Goal: Book appointment/travel/reservation

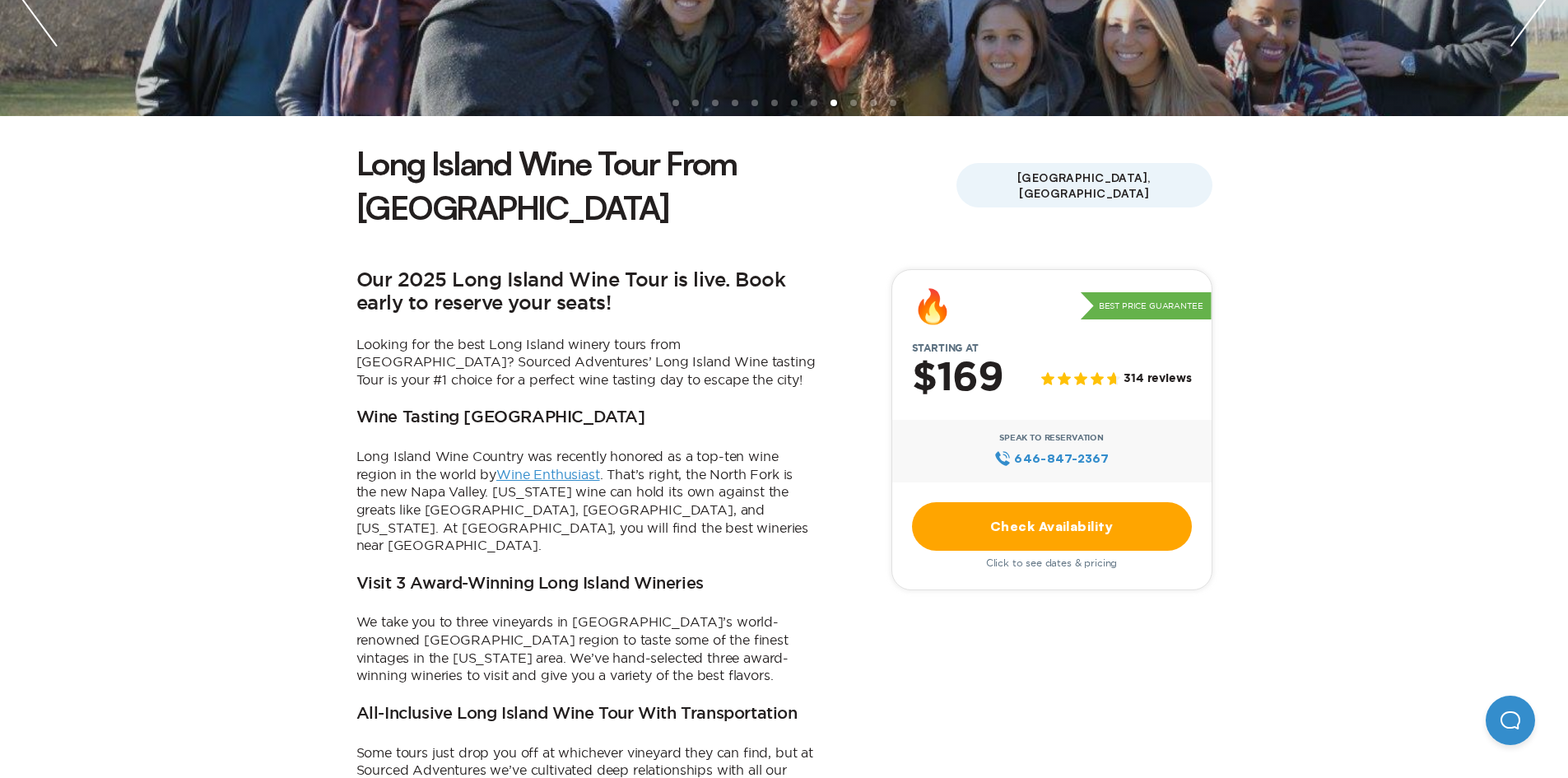
scroll to position [165, 0]
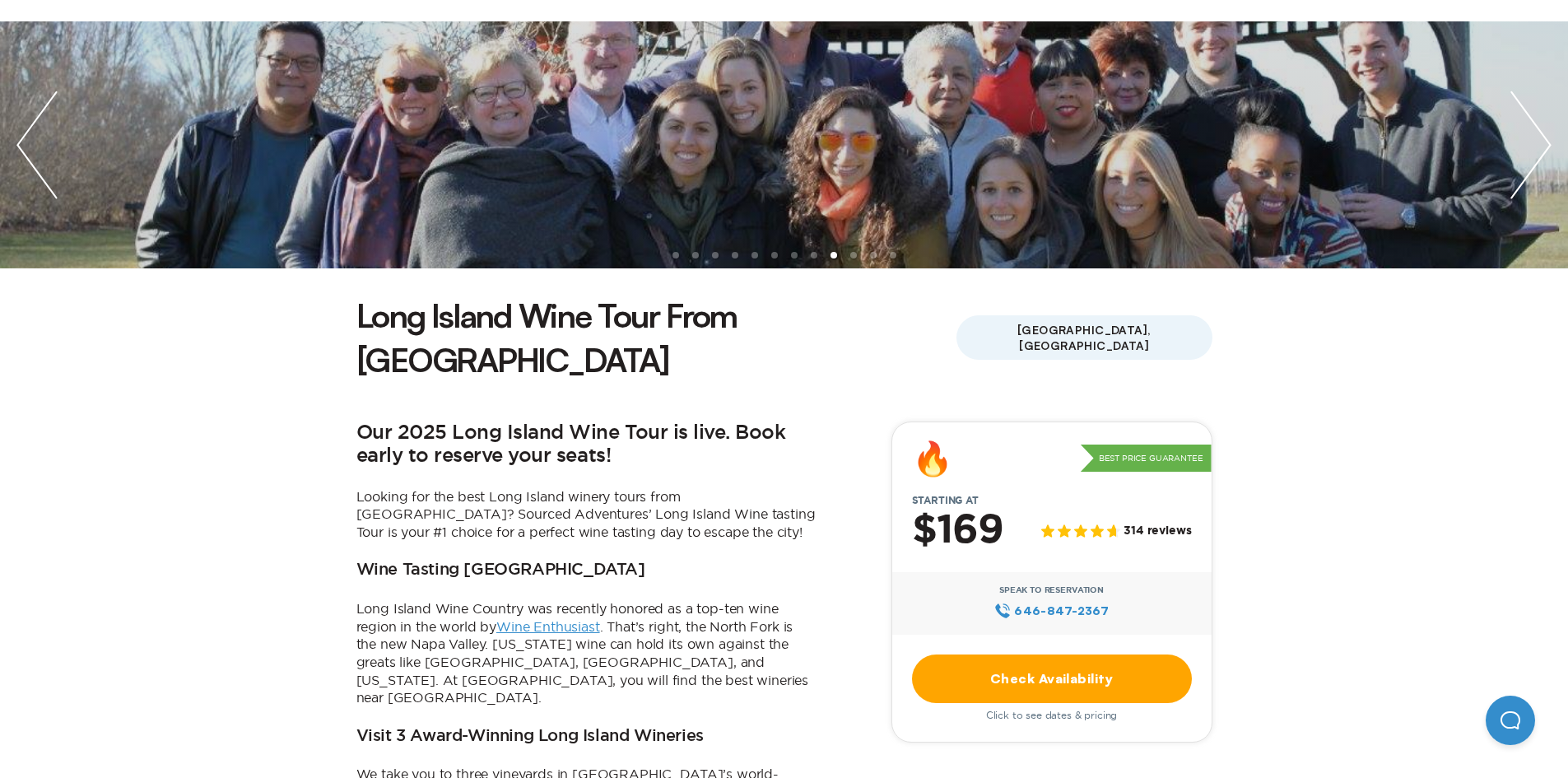
click at [24, 132] on img "previous slide / item" at bounding box center [37, 144] width 74 height 247
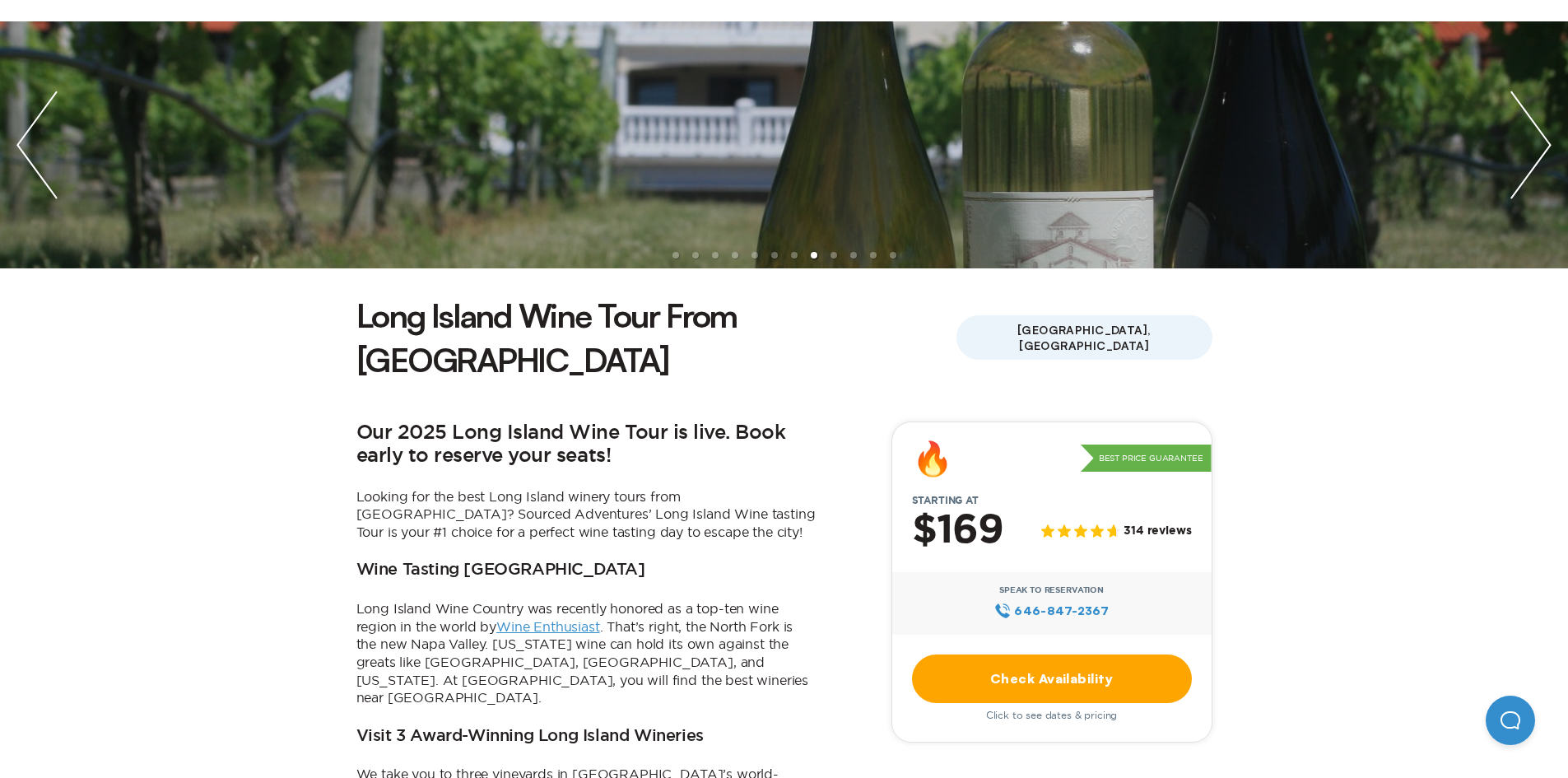
click at [31, 143] on img "previous slide / item" at bounding box center [37, 144] width 74 height 247
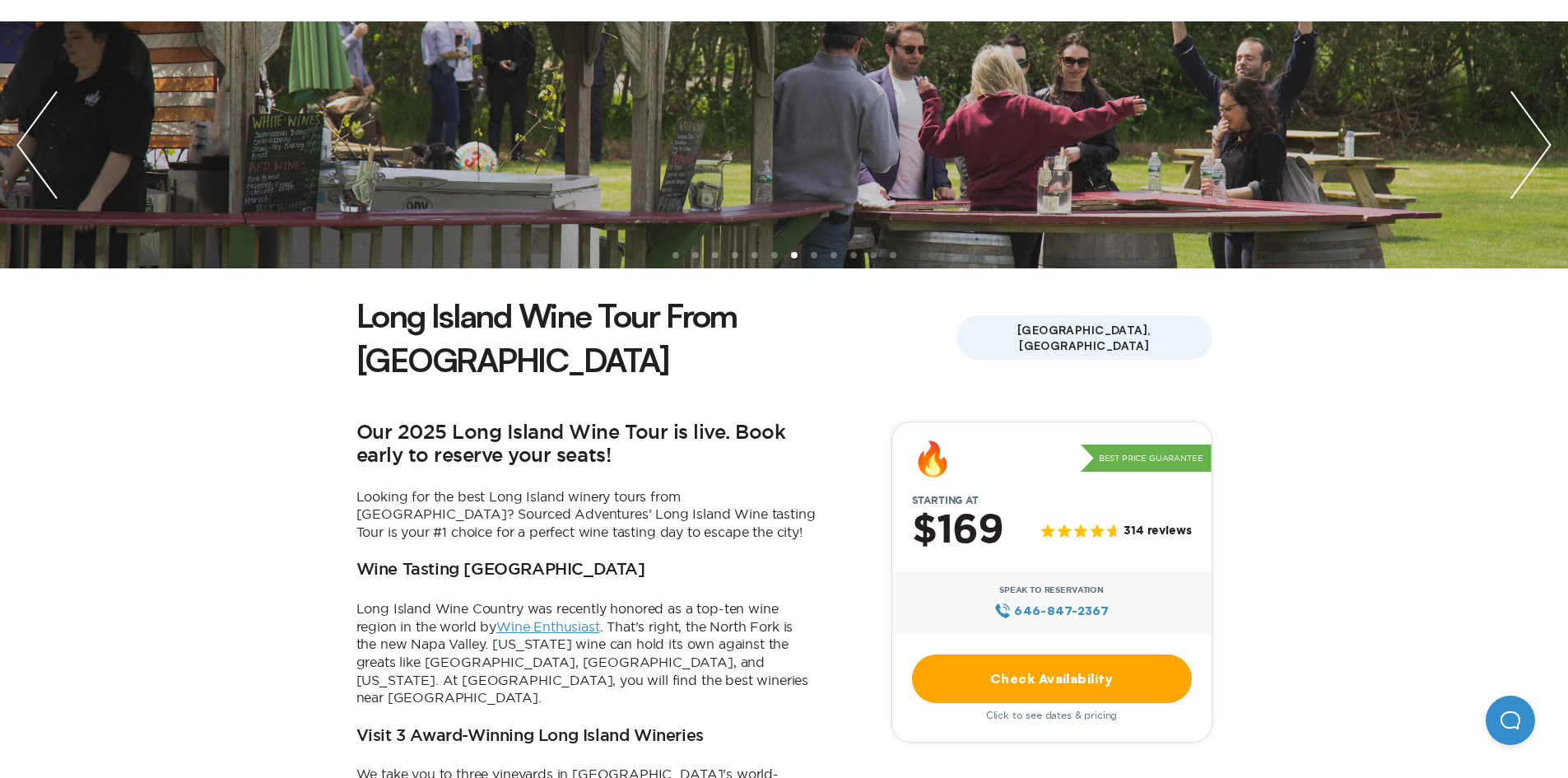
scroll to position [0, 0]
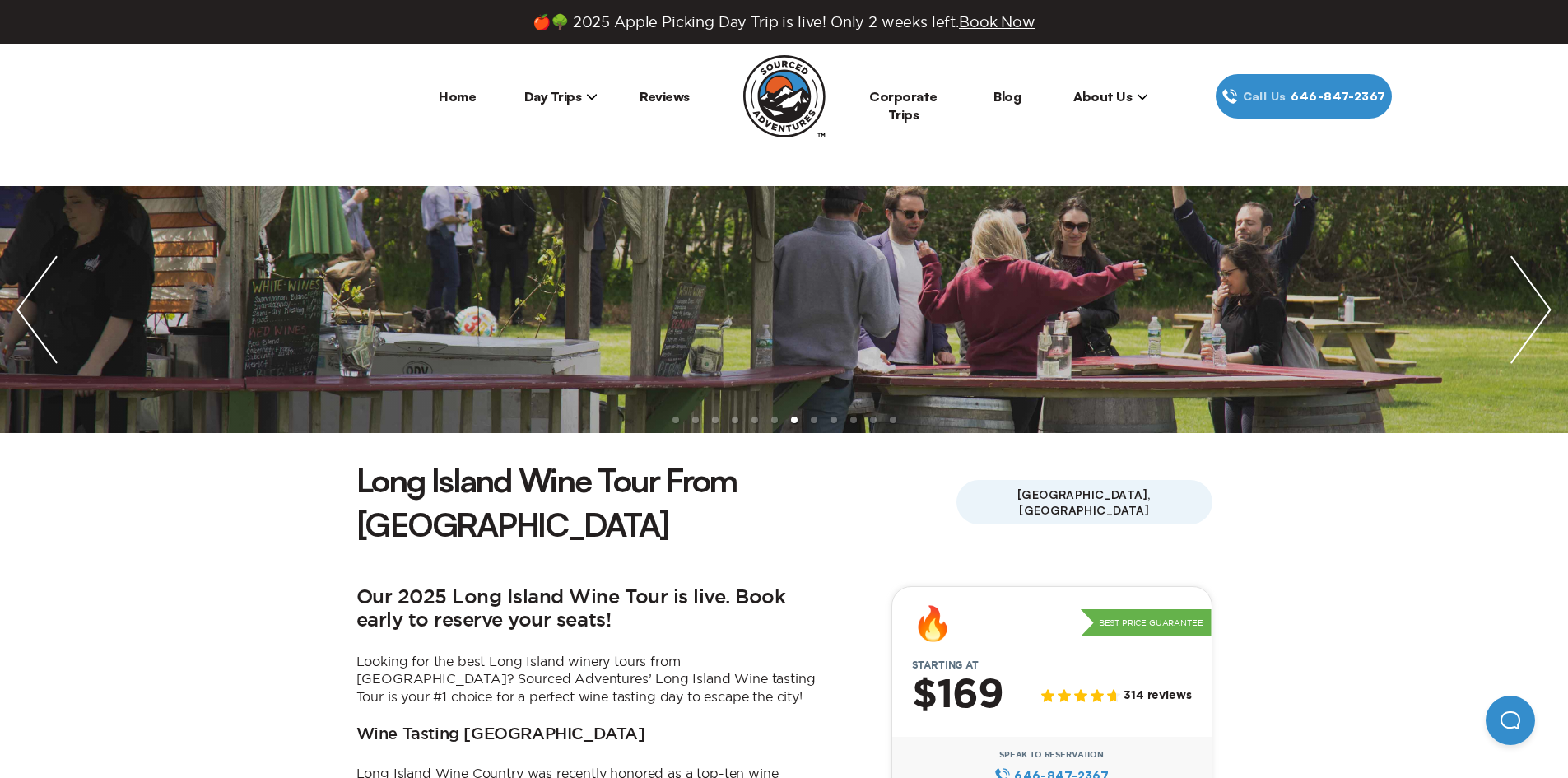
click at [543, 95] on span "Day Trips" at bounding box center [561, 97] width 74 height 17
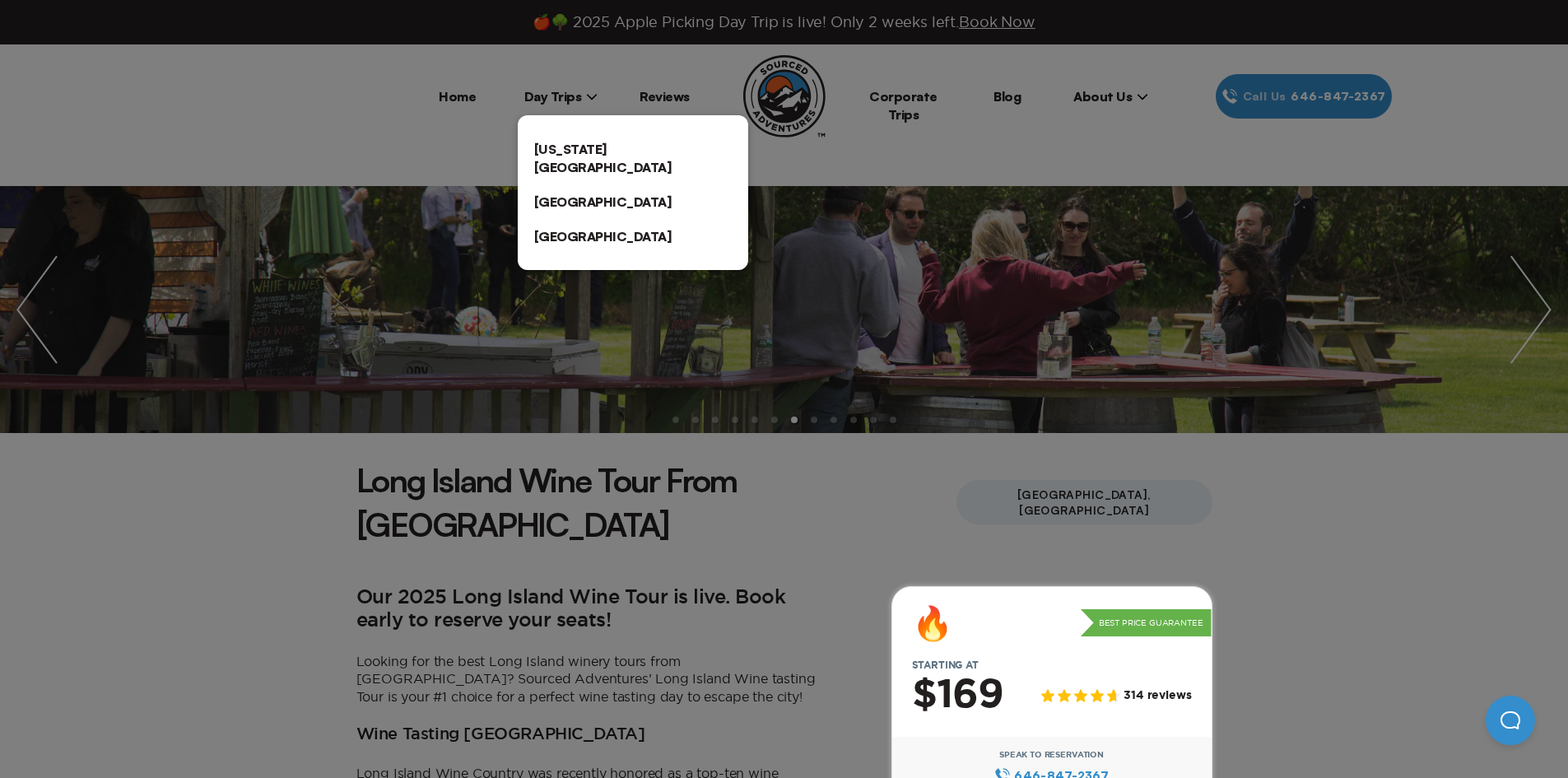
click at [567, 155] on link "[US_STATE][GEOGRAPHIC_DATA]" at bounding box center [633, 157] width 231 height 53
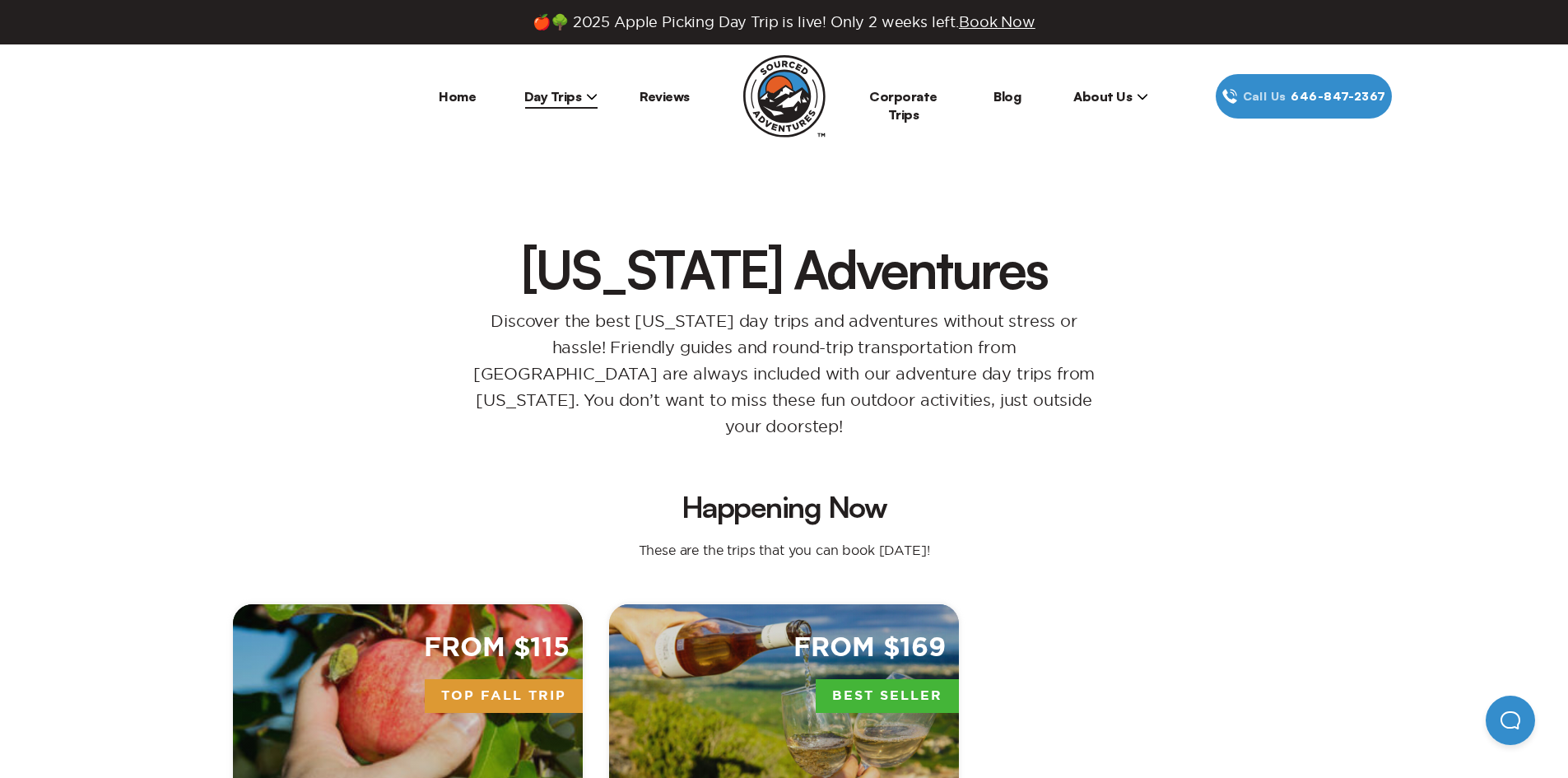
click at [513, 679] on span "Top Fall Trip" at bounding box center [503, 696] width 158 height 34
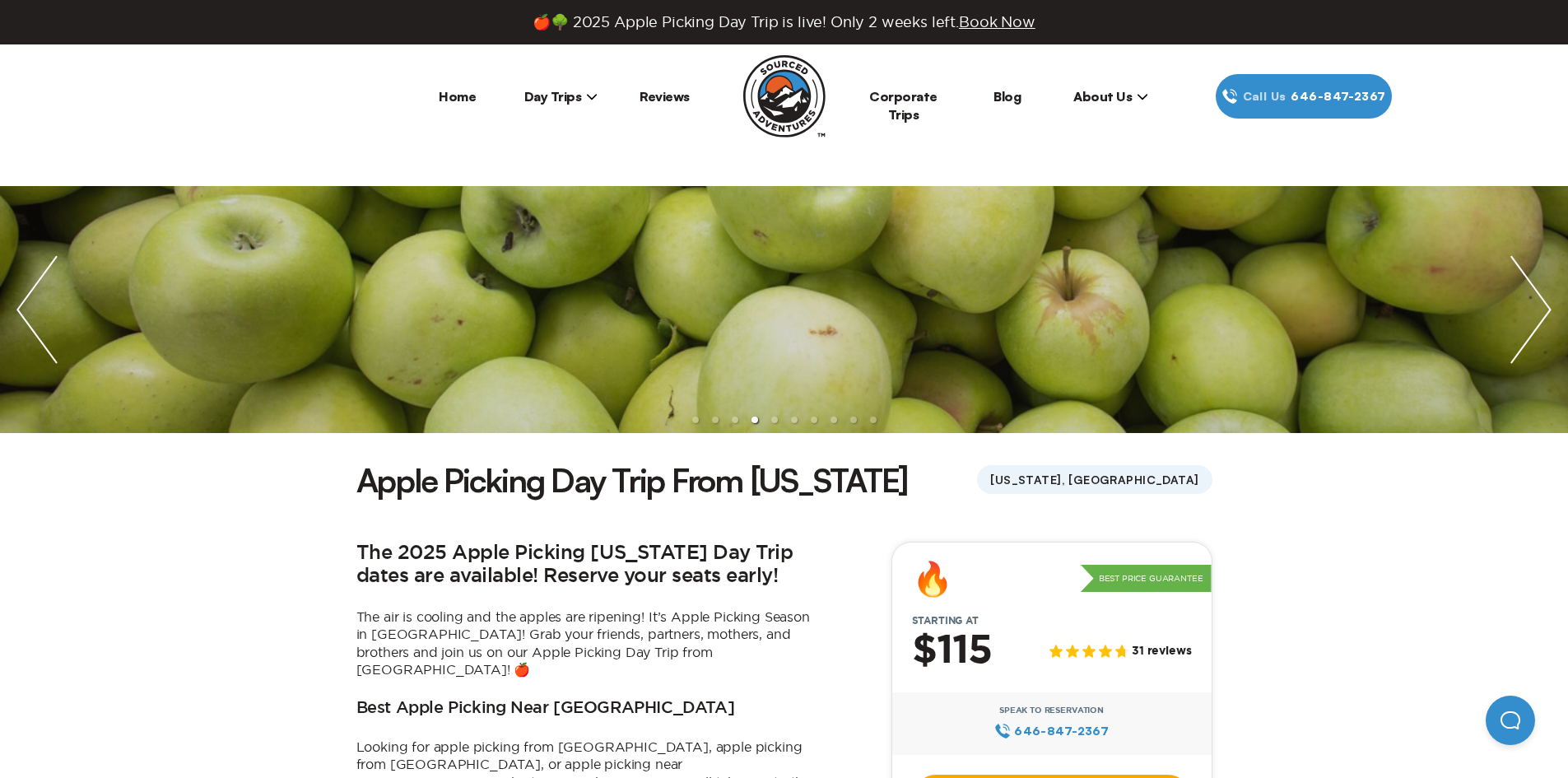
click at [580, 102] on span "Day Trips" at bounding box center [561, 97] width 74 height 17
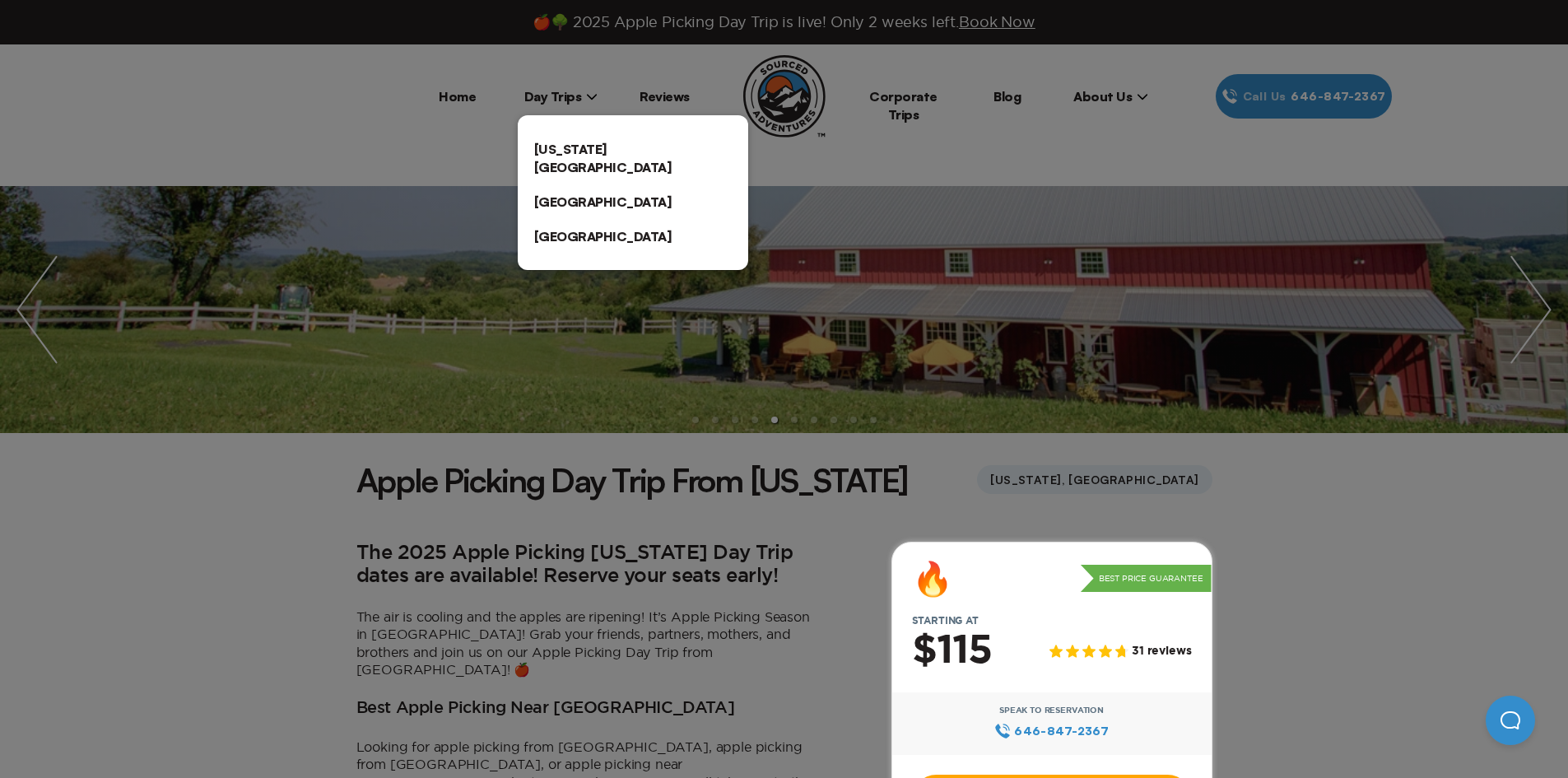
click at [570, 143] on link "[US_STATE][GEOGRAPHIC_DATA]" at bounding box center [633, 157] width 231 height 53
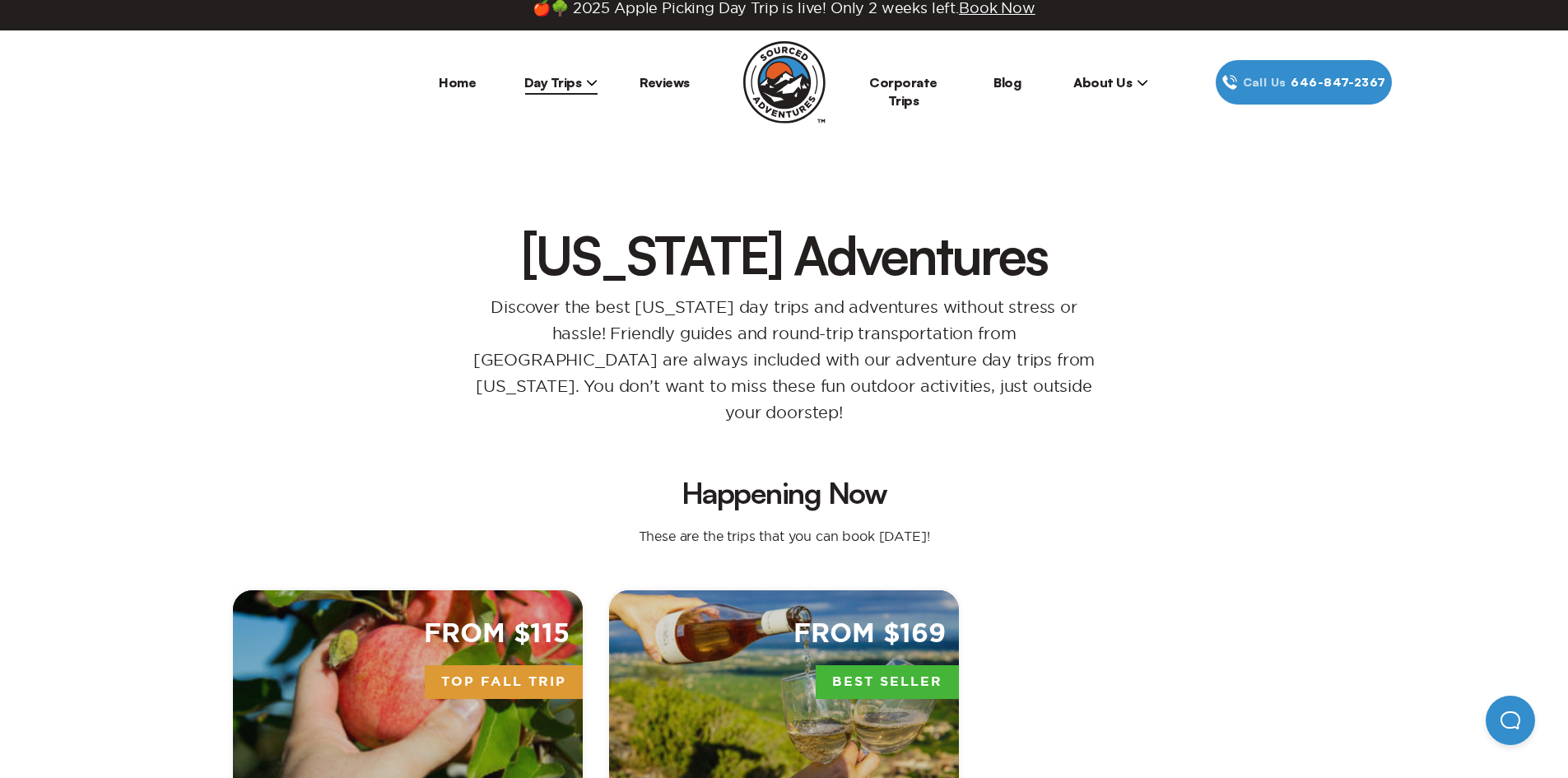
scroll to position [411, 0]
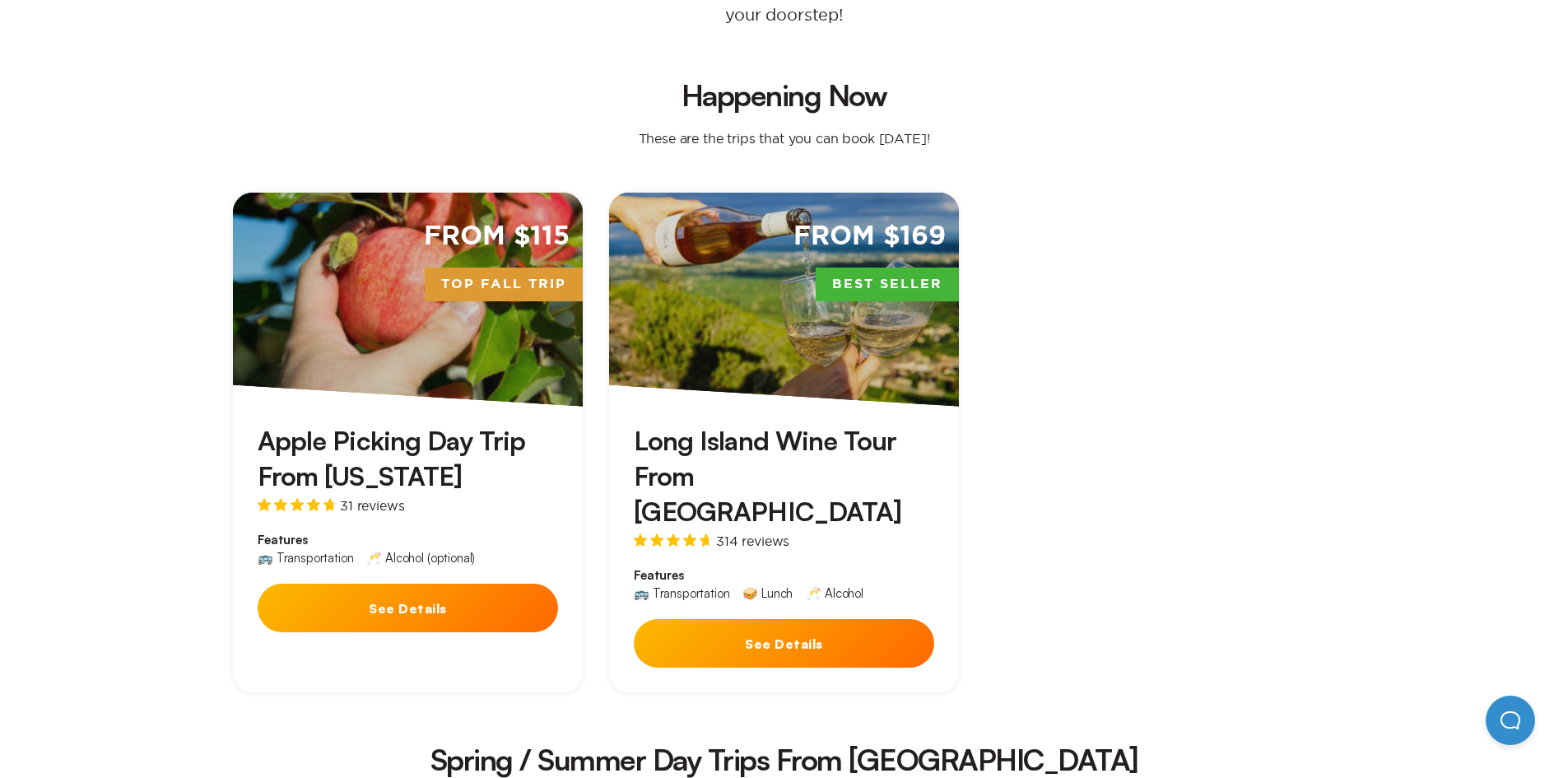
click at [765, 619] on button "See Details" at bounding box center [784, 643] width 301 height 48
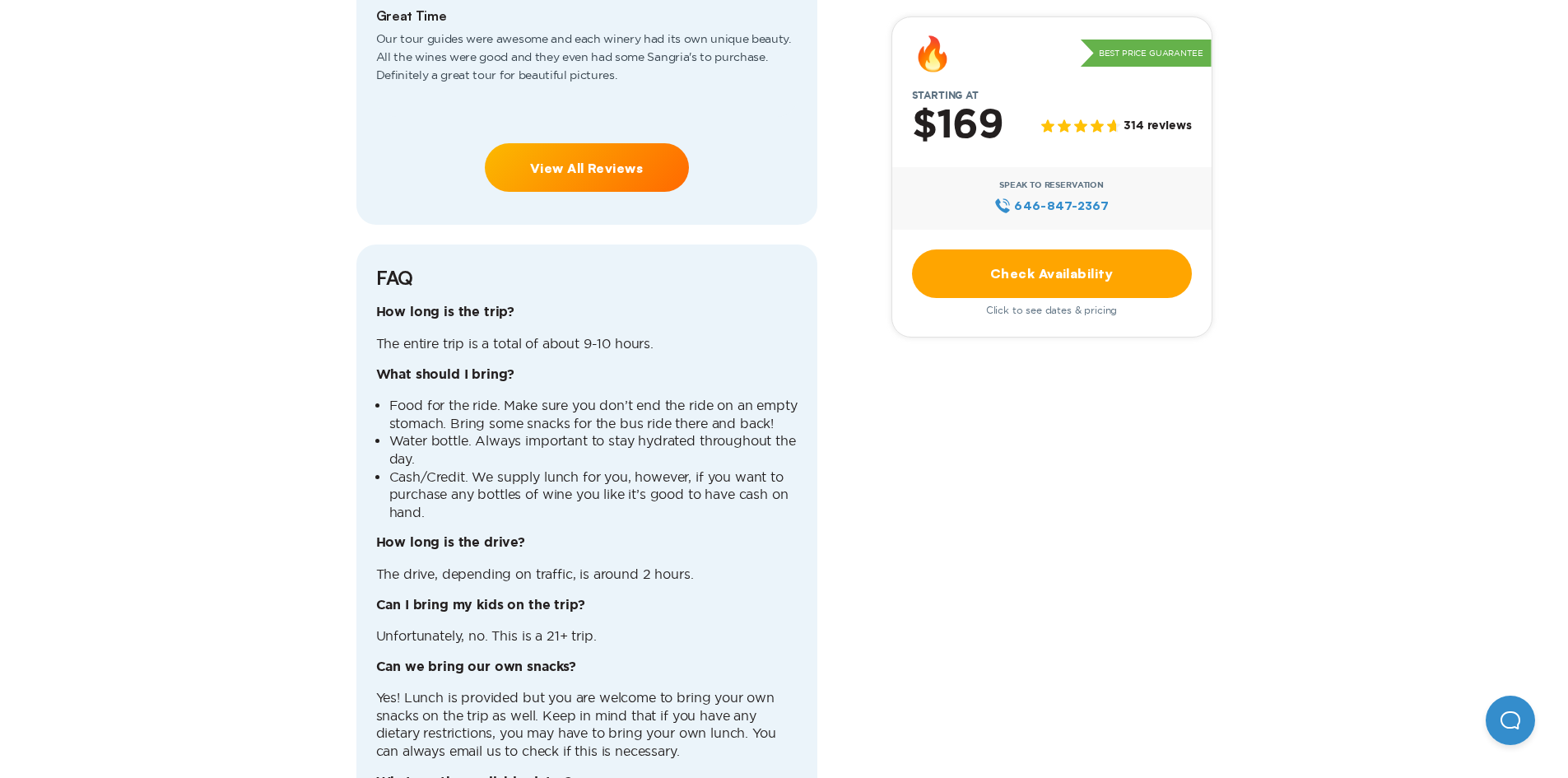
scroll to position [4527, 0]
